Goal: Task Accomplishment & Management: Manage account settings

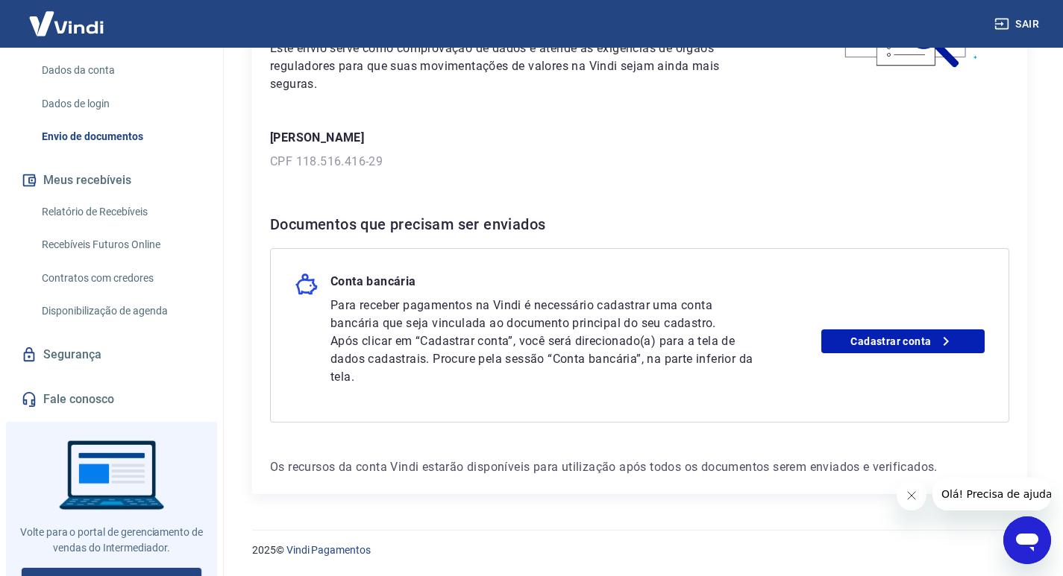
scroll to position [245, 0]
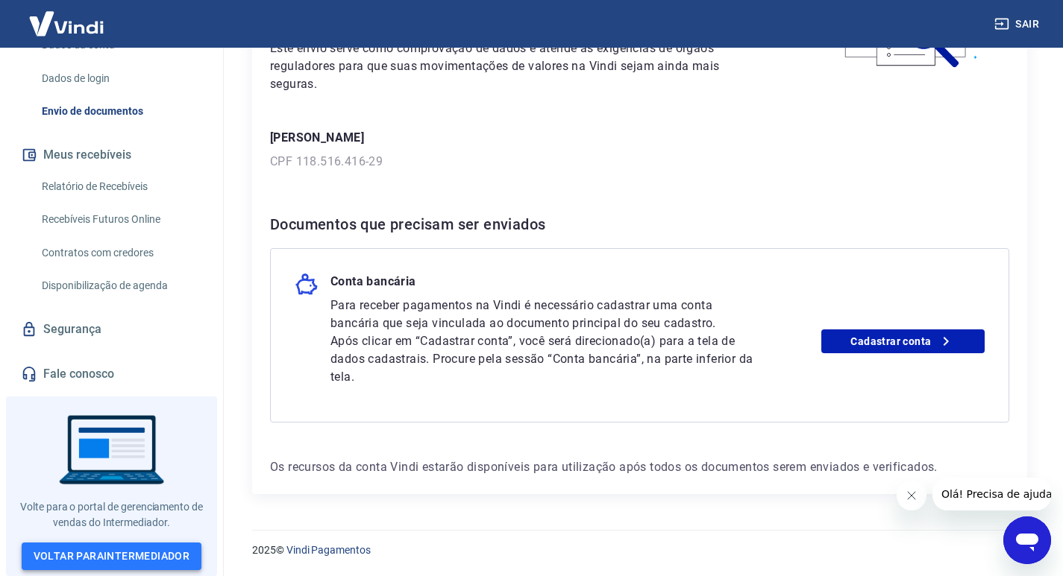
click at [99, 553] on link "Voltar para Intermediador" at bounding box center [112, 557] width 180 height 28
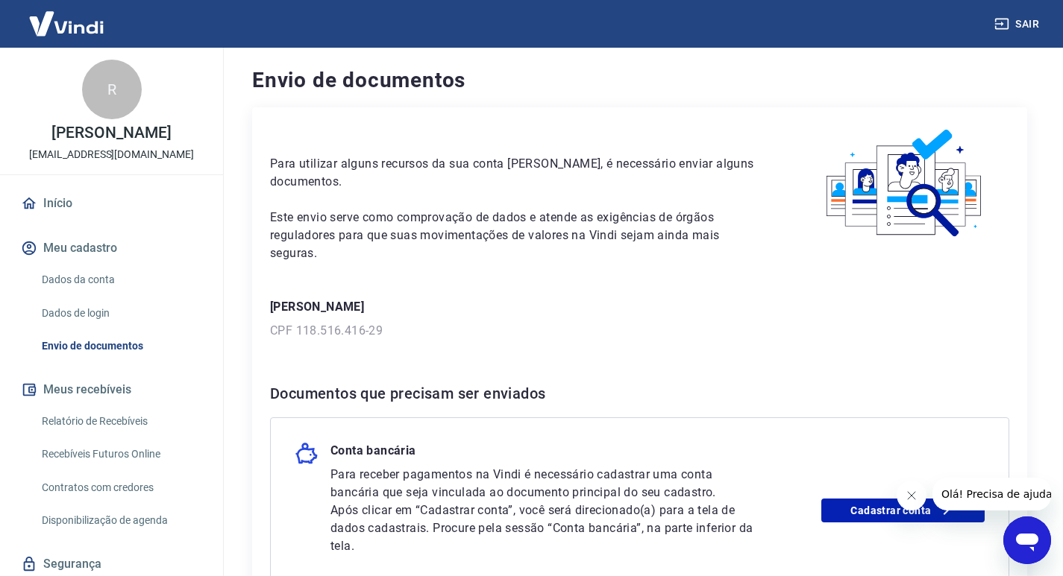
click at [66, 220] on link "Início" at bounding box center [111, 203] width 187 height 33
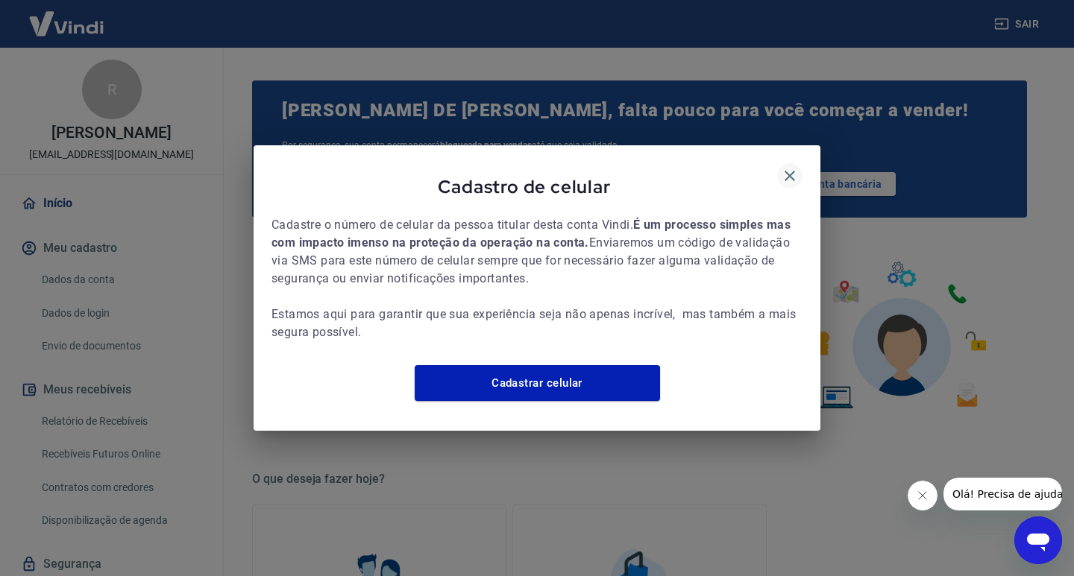
click at [789, 167] on icon "button" at bounding box center [790, 176] width 18 height 18
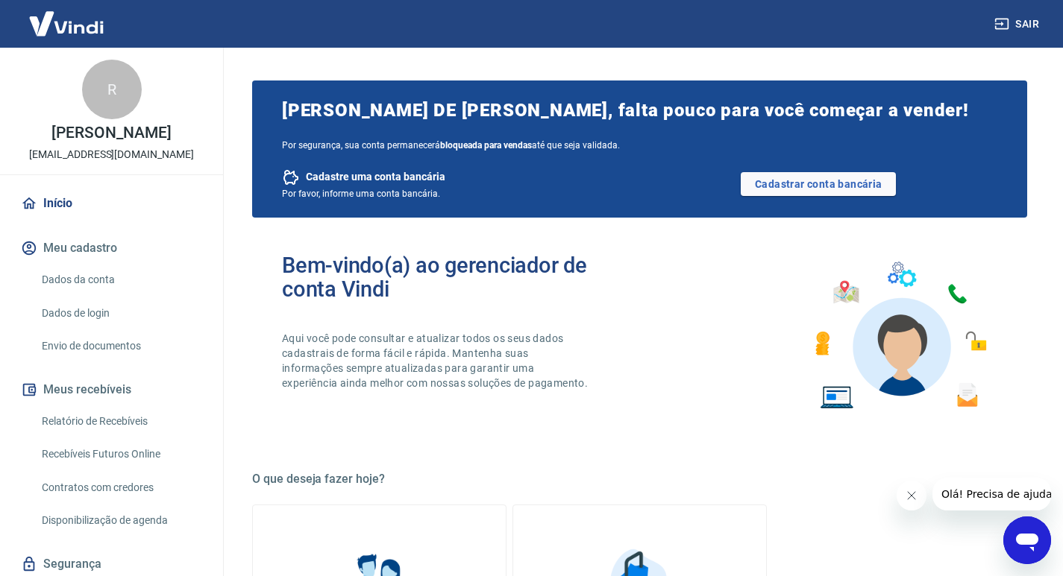
click at [51, 220] on link "Início" at bounding box center [111, 203] width 187 height 33
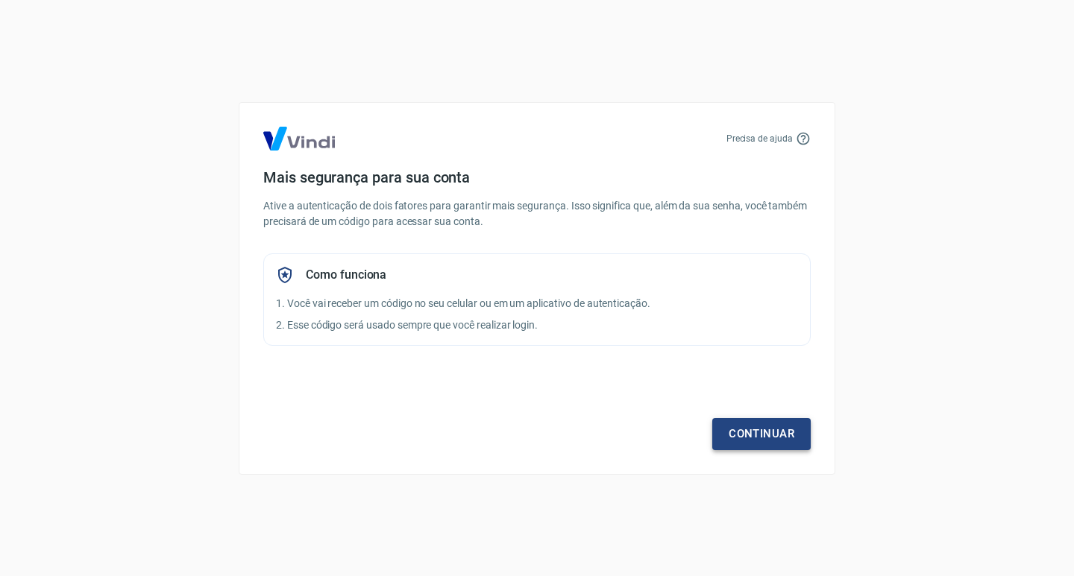
click at [768, 432] on link "Continuar" at bounding box center [761, 433] width 98 height 31
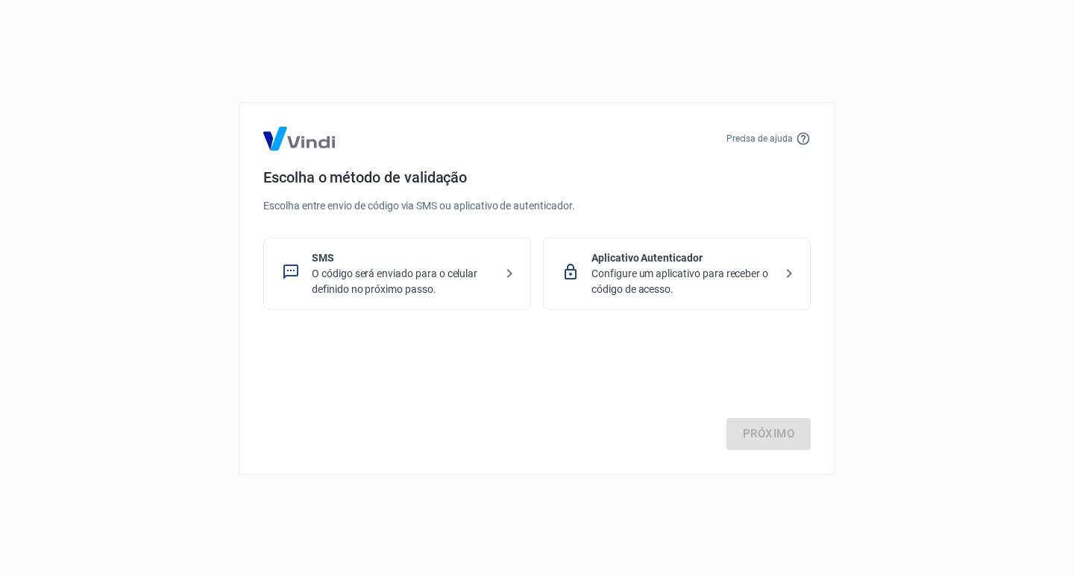
click at [450, 257] on p "SMS" at bounding box center [403, 259] width 183 height 16
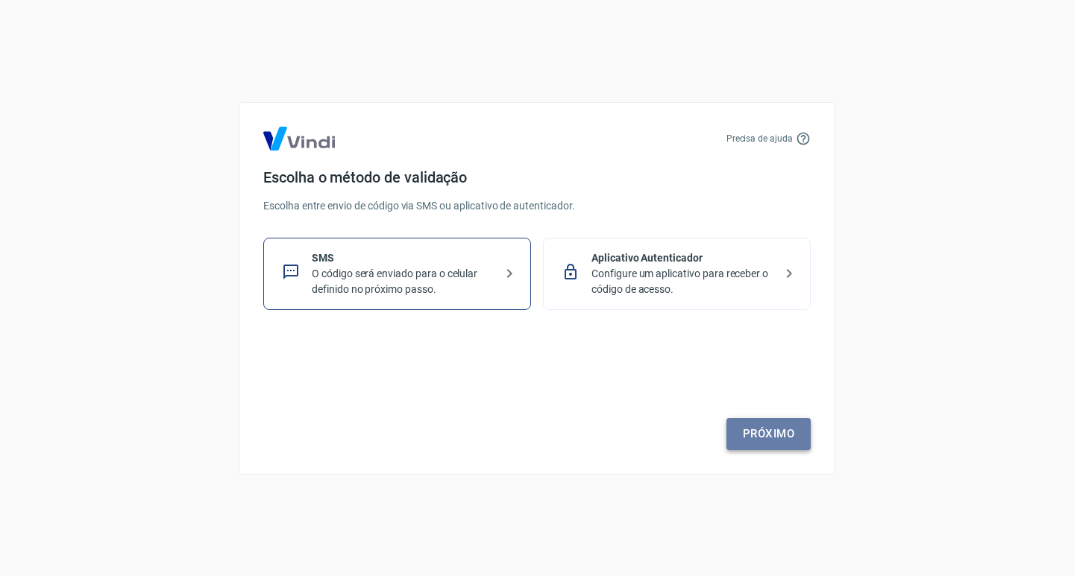
click at [793, 427] on link "Próximo" at bounding box center [768, 433] width 84 height 31
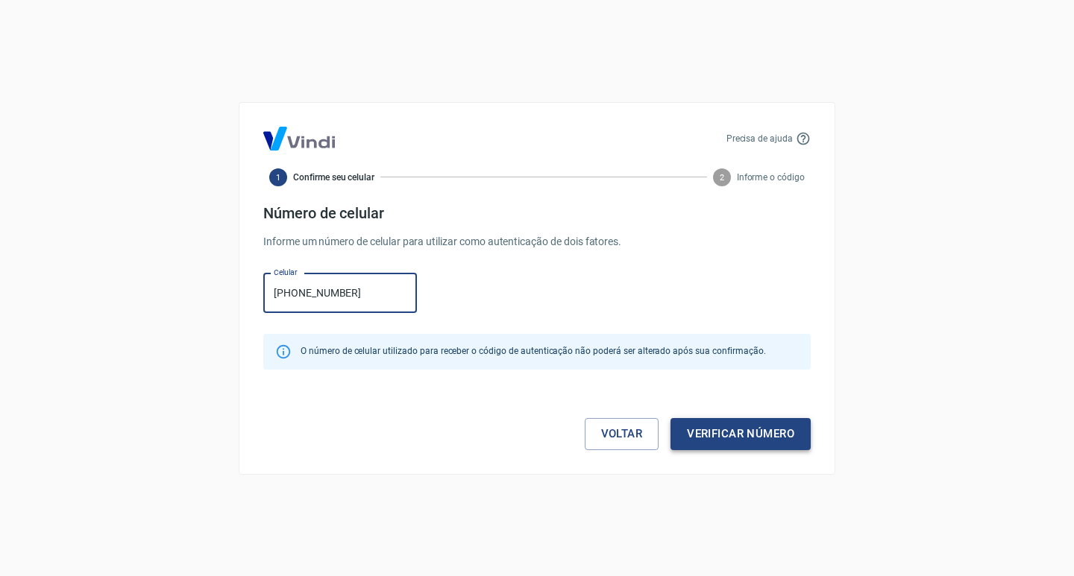
type input "[PHONE_NUMBER]"
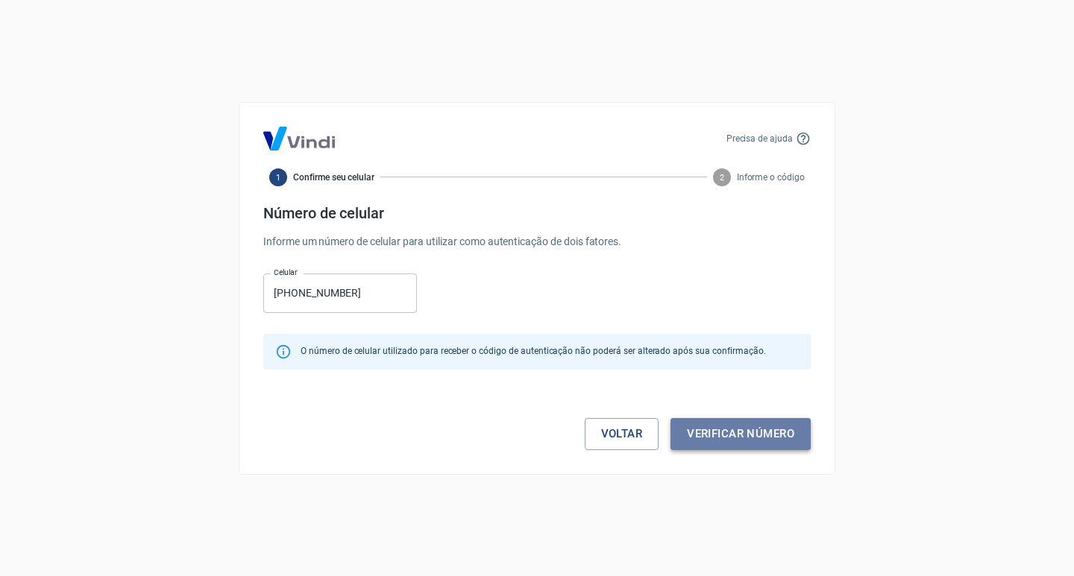
click at [750, 436] on button "Verificar número" at bounding box center [740, 433] width 140 height 31
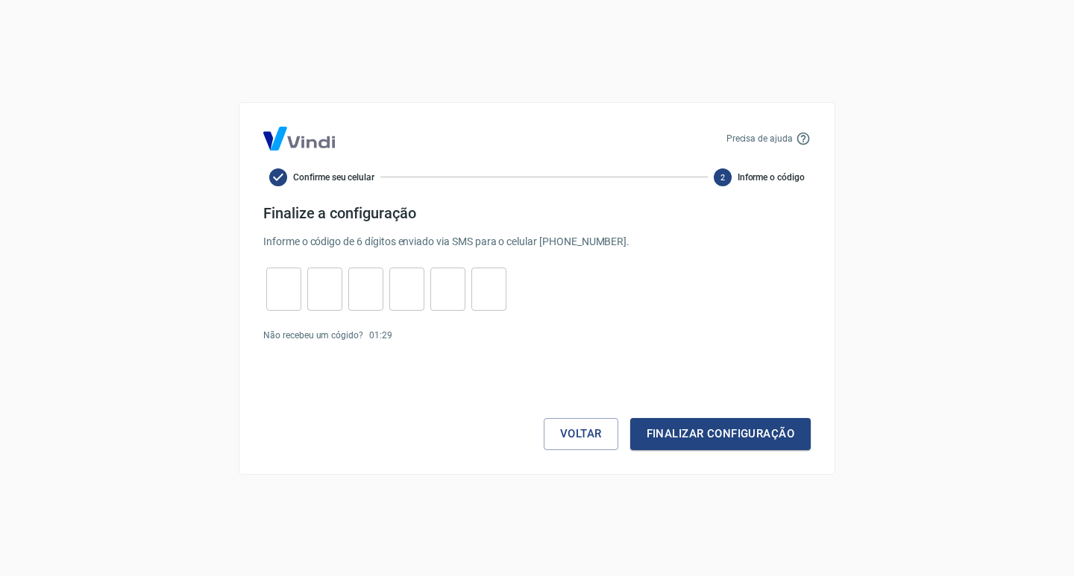
click at [285, 291] on input "tel" at bounding box center [283, 289] width 35 height 32
type input "2"
type input "7"
type input "6"
type input "5"
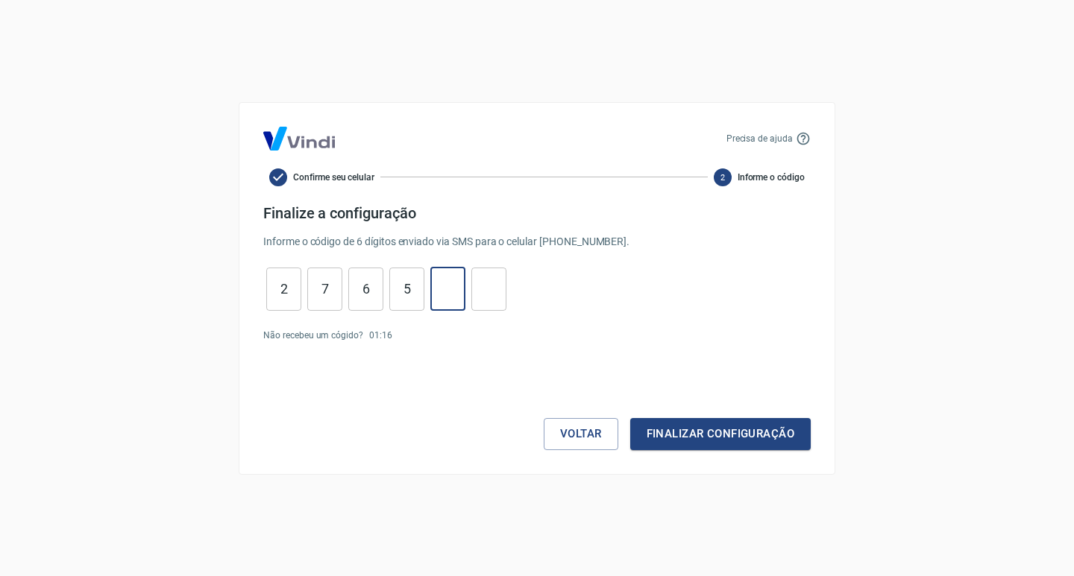
type input "9"
type input "6"
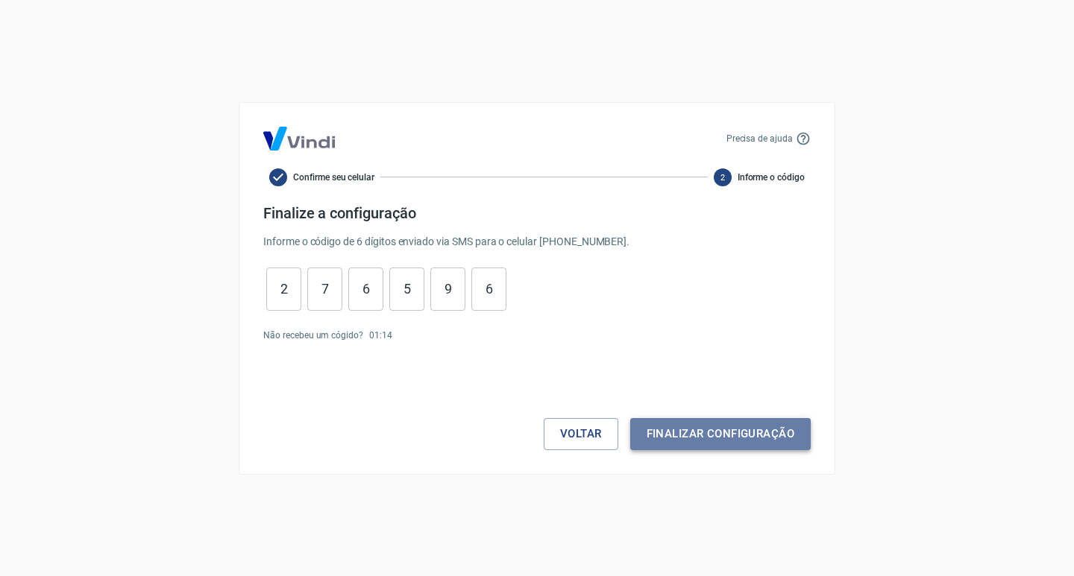
click at [711, 435] on button "Finalizar configuração" at bounding box center [720, 433] width 180 height 31
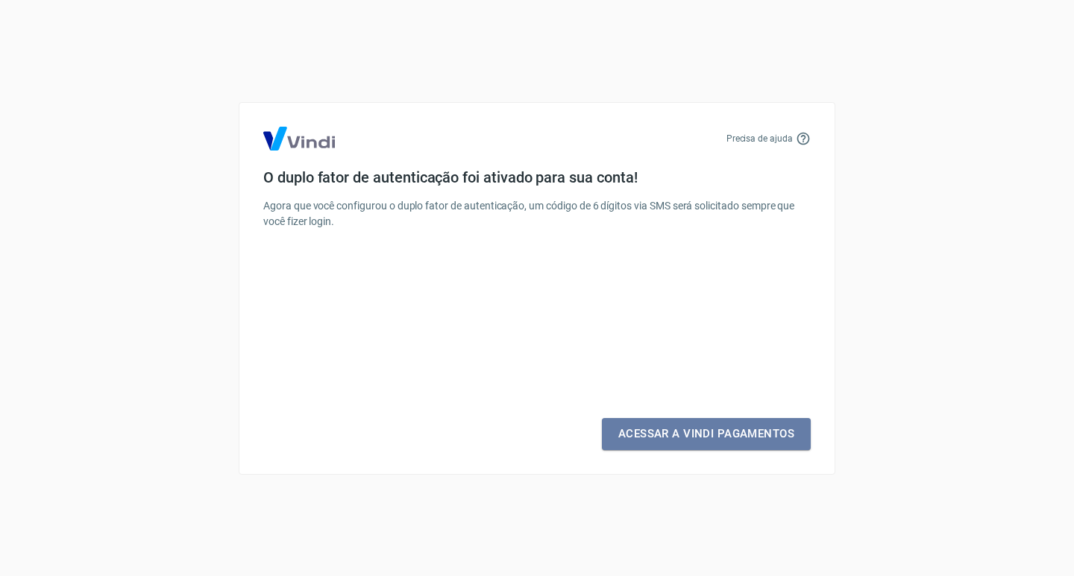
click at [711, 435] on link "Acessar a Vindi Pagamentos" at bounding box center [706, 433] width 209 height 31
